Goal: Information Seeking & Learning: Stay updated

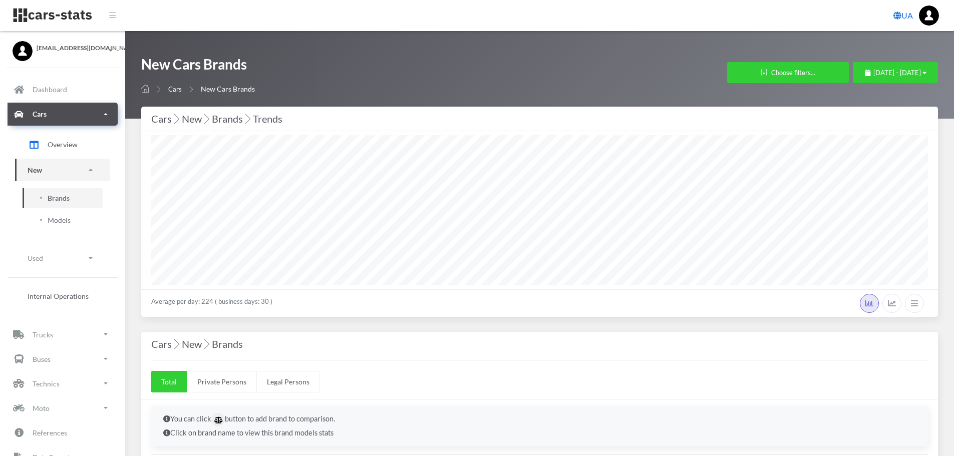
select select "25"
click at [896, 75] on span "[DATE] - [DATE]" at bounding box center [897, 73] width 48 height 8
click at [900, 131] on li "This Month" at bounding box center [891, 136] width 70 height 16
select select "25"
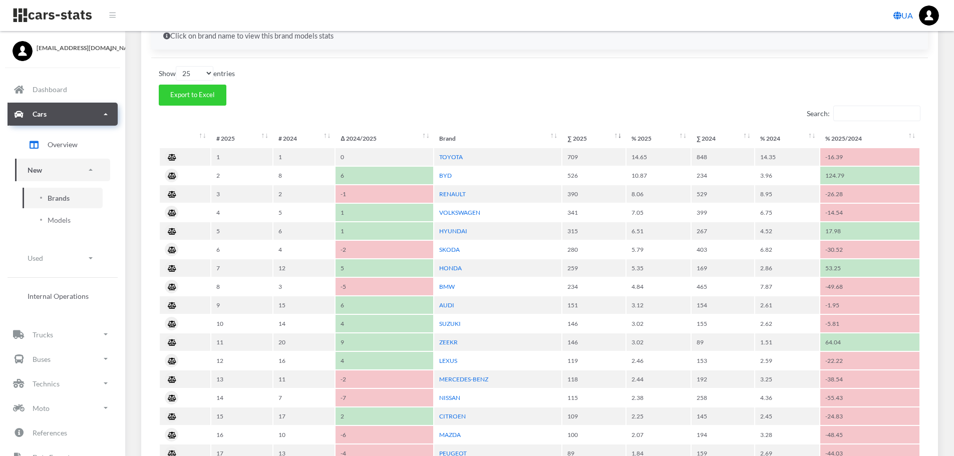
scroll to position [451, 0]
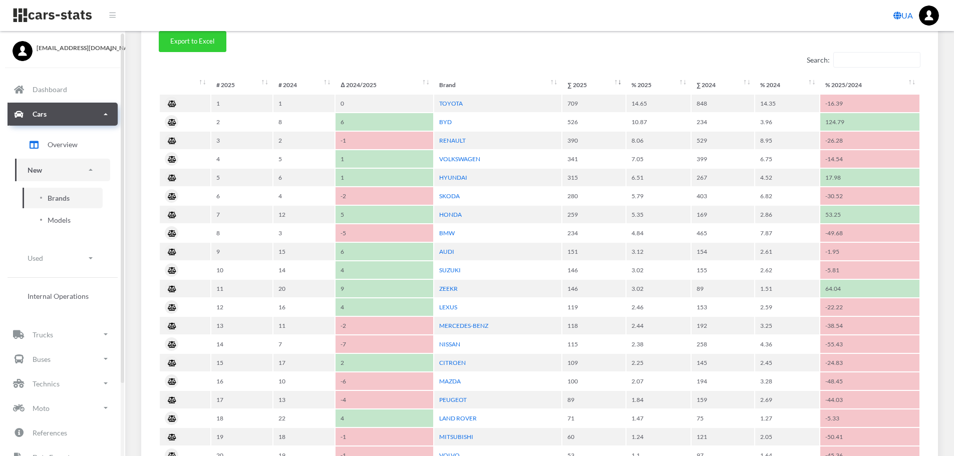
click at [74, 214] on link "Models" at bounding box center [63, 220] width 80 height 21
click at [64, 218] on span "Models" at bounding box center [59, 220] width 23 height 11
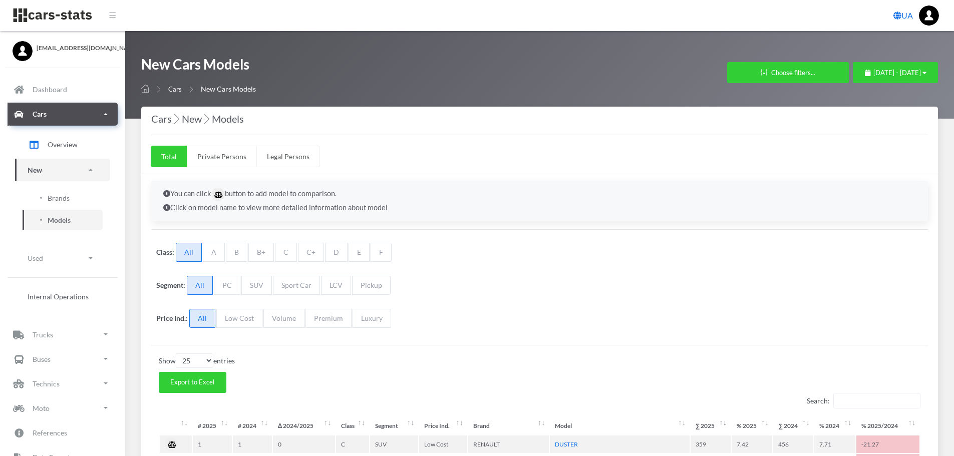
select select "25"
